Goal: Task Accomplishment & Management: Use online tool/utility

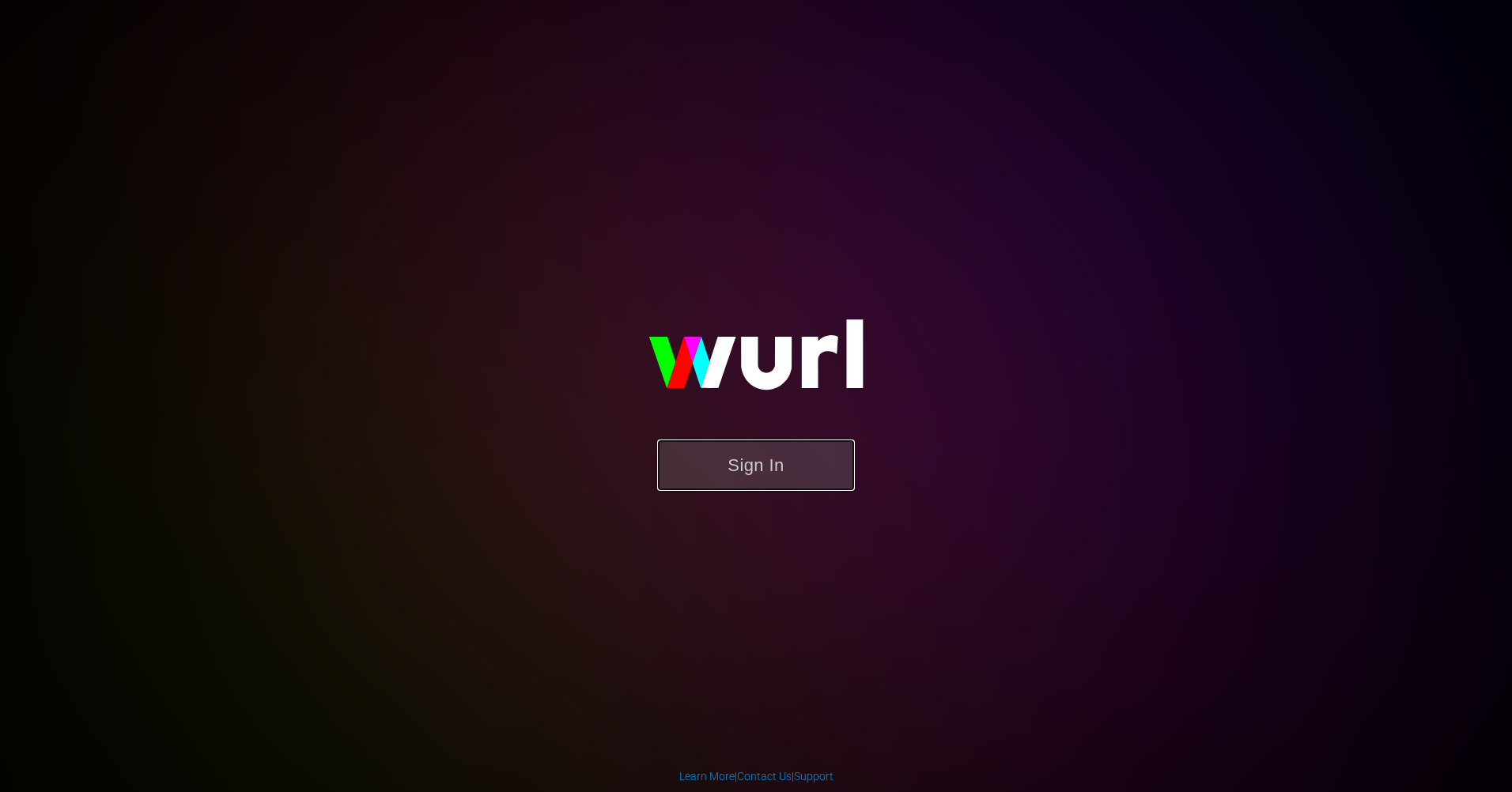
click at [730, 471] on button "Sign In" at bounding box center [756, 465] width 198 height 51
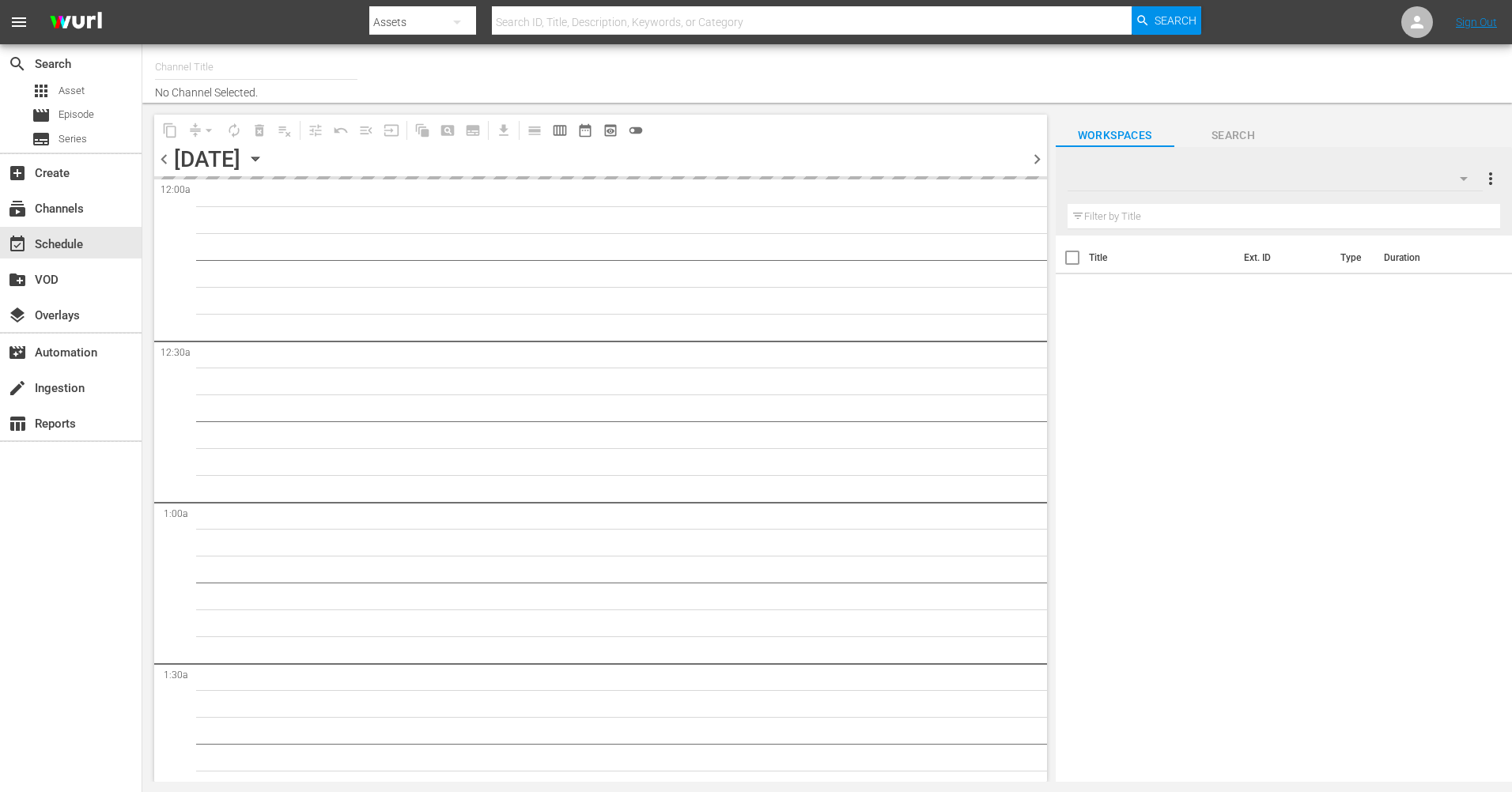
type input "The Film Detective (1847)"
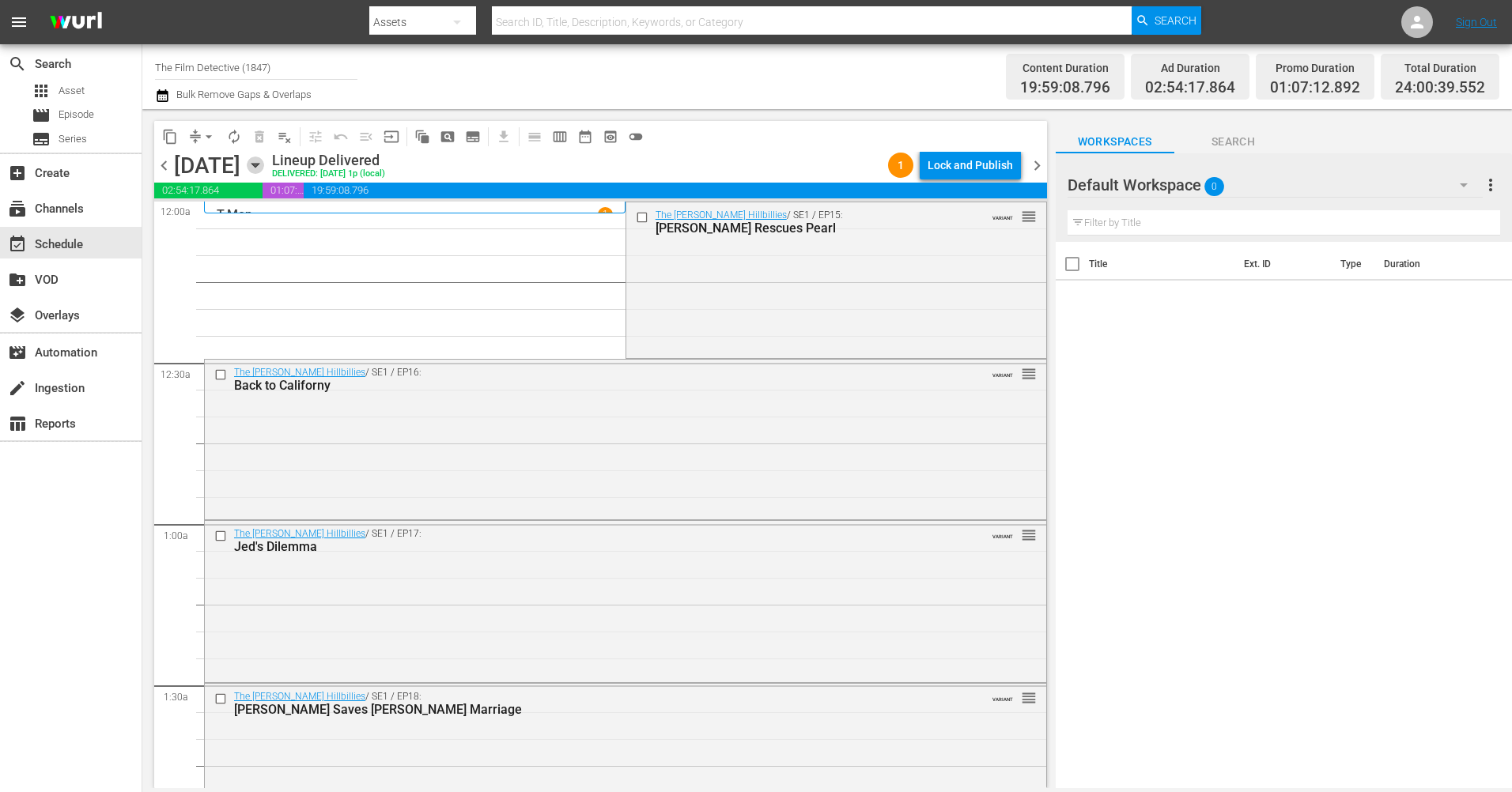
click at [264, 171] on icon "button" at bounding box center [255, 165] width 17 height 17
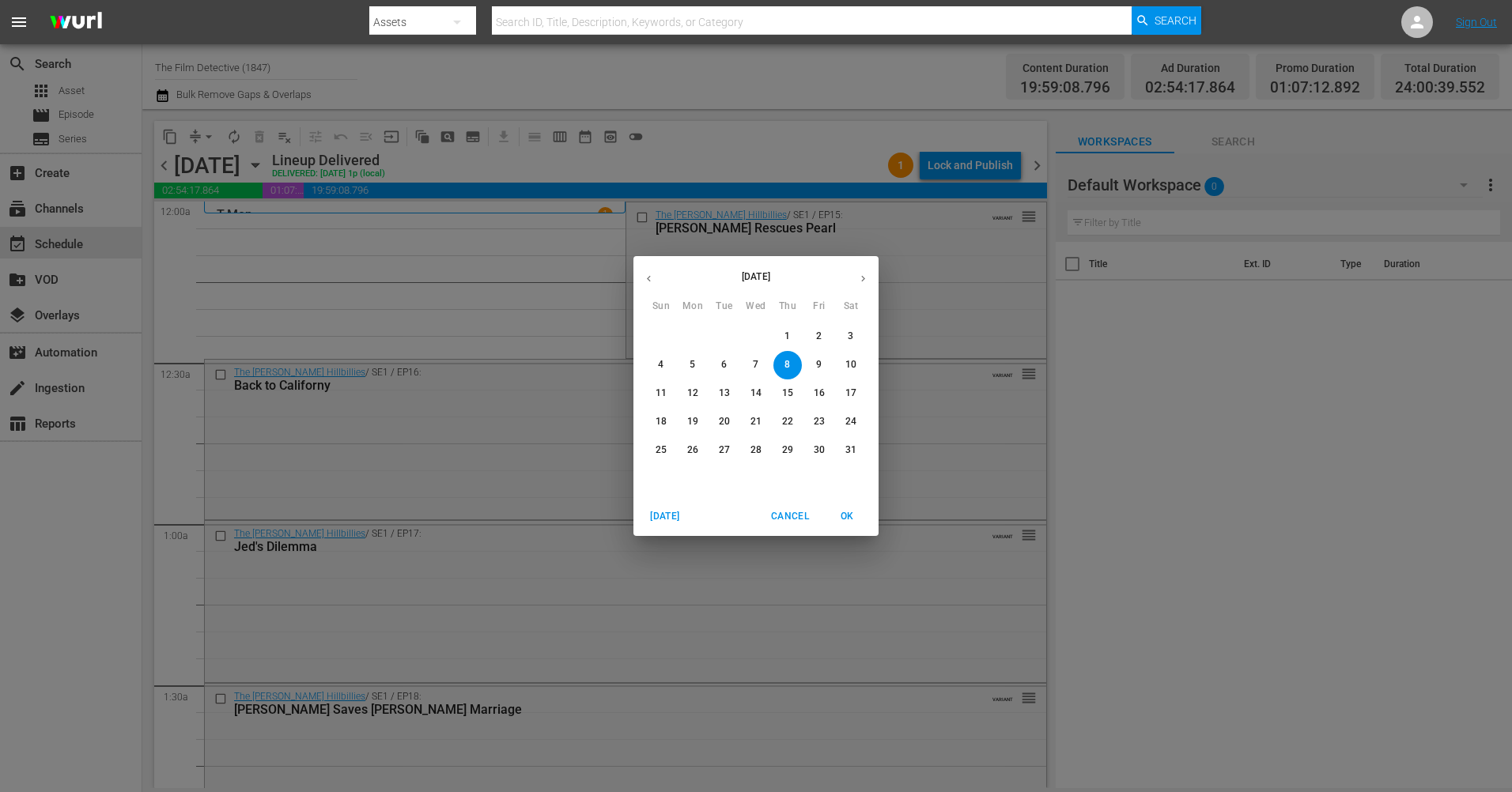
click at [856, 277] on button "button" at bounding box center [862, 278] width 31 height 31
click at [853, 276] on button "button" at bounding box center [862, 278] width 31 height 31
click at [846, 275] on p "August 2025" at bounding box center [756, 276] width 183 height 14
click at [861, 280] on icon "button" at bounding box center [863, 279] width 12 height 12
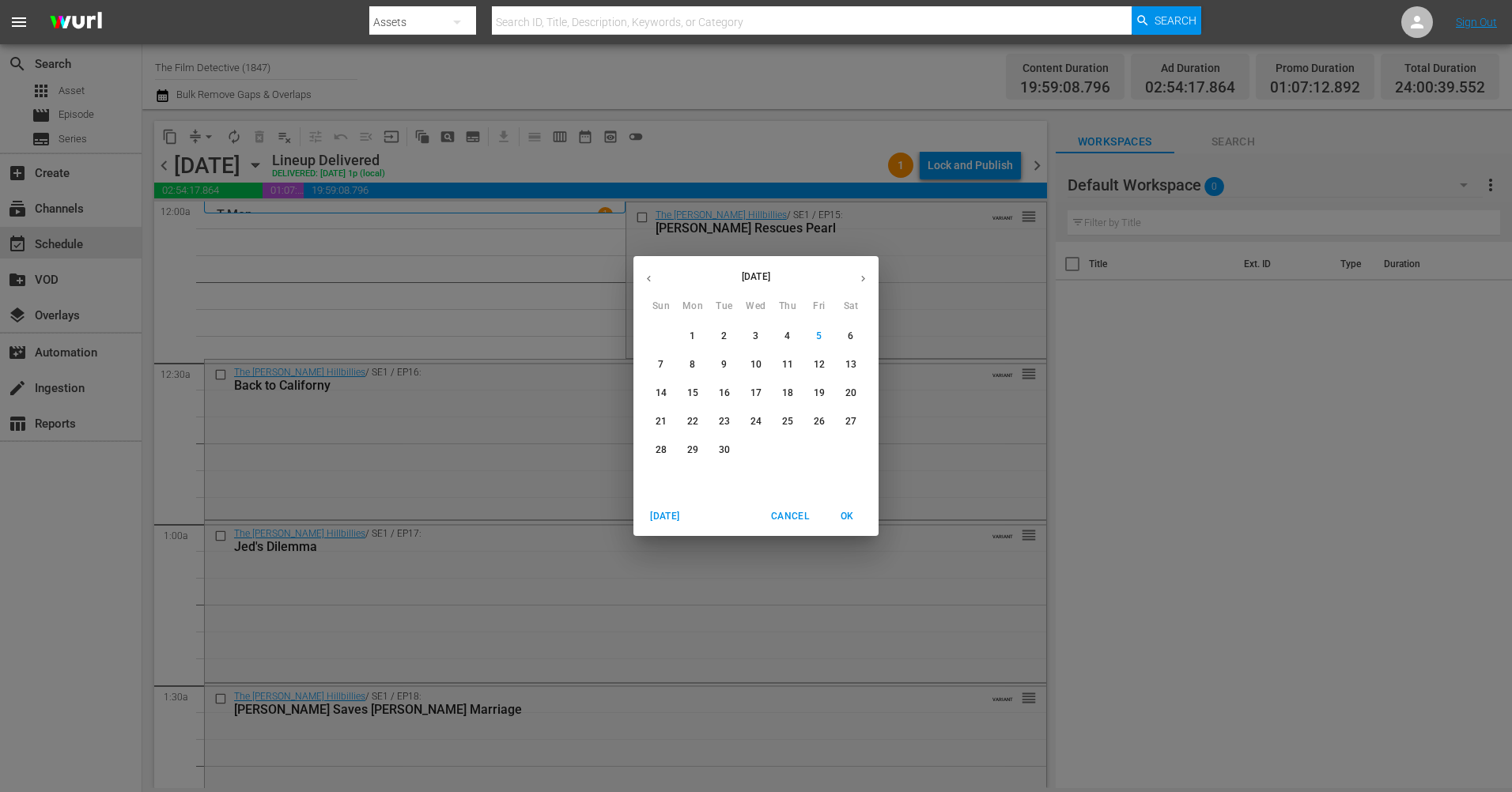
click at [719, 395] on p "16" at bounding box center [724, 394] width 11 height 13
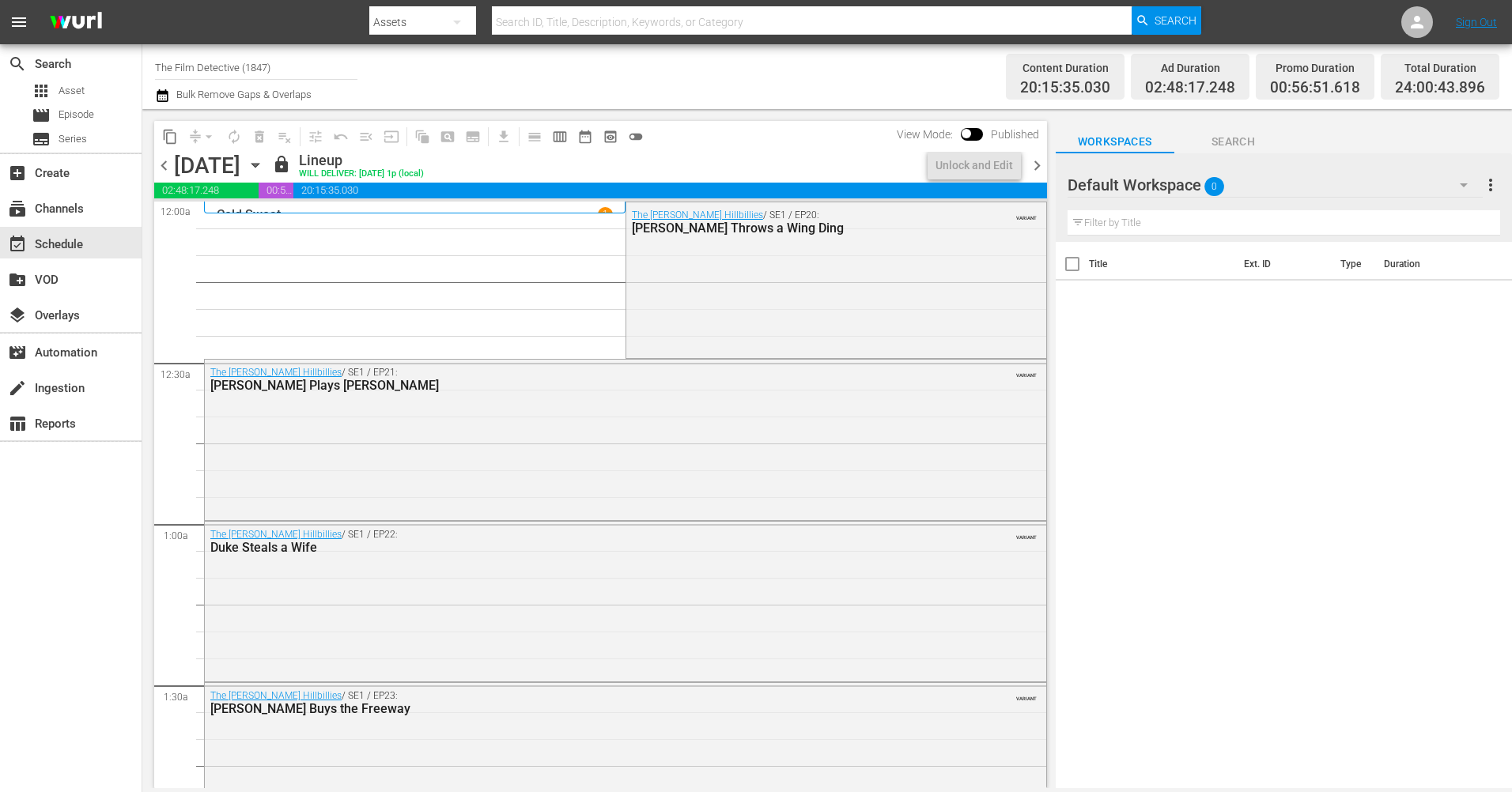
click at [1039, 168] on span "chevron_right" at bounding box center [1037, 166] width 20 height 20
